Goal: Transaction & Acquisition: Purchase product/service

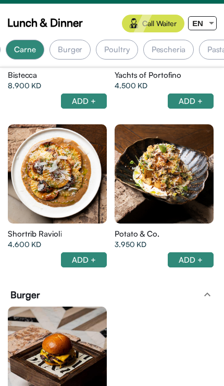
click at [61, 47] on div "Burger" at bounding box center [70, 50] width 41 height 20
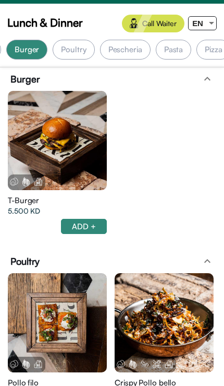
click at [58, 122] on div at bounding box center [57, 140] width 99 height 99
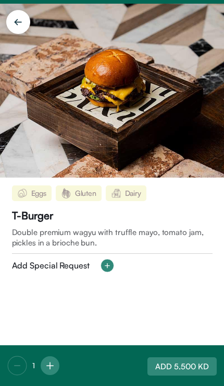
click at [199, 117] on img at bounding box center [112, 91] width 224 height 174
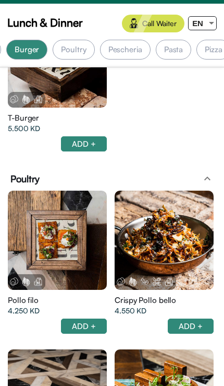
click at [181, 226] on div at bounding box center [164, 240] width 99 height 99
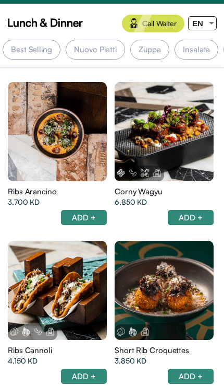
click at [44, 52] on div "Best Selling" at bounding box center [32, 50] width 58 height 20
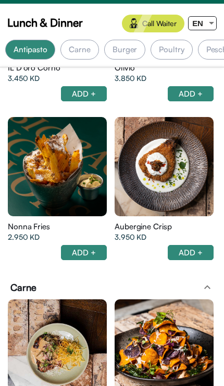
click at [69, 159] on div at bounding box center [57, 166] width 99 height 99
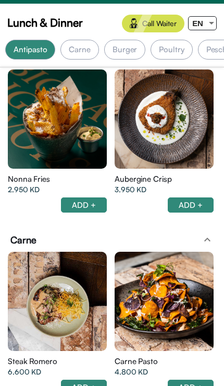
scroll to position [0, 219]
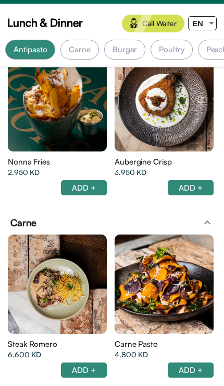
click at [28, 115] on div at bounding box center [57, 101] width 99 height 99
